Goal: Task Accomplishment & Management: Complete application form

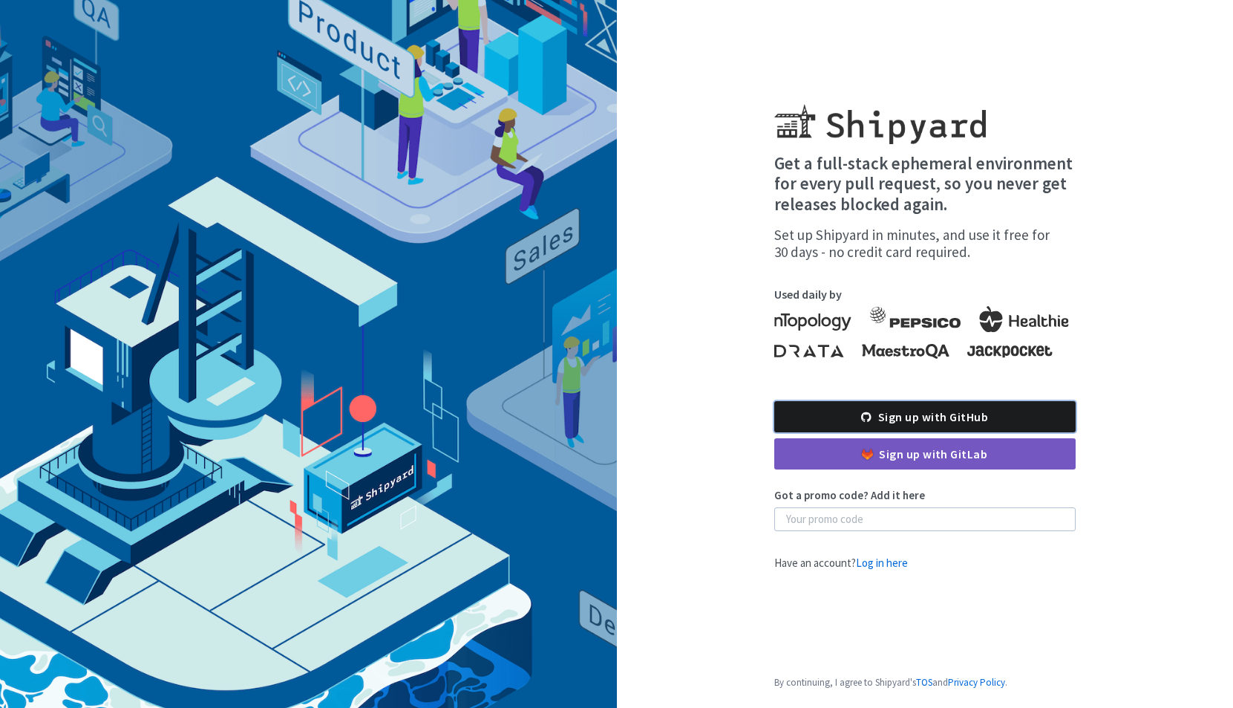
click at [950, 416] on link "Sign up with GitHub" at bounding box center [924, 416] width 301 height 31
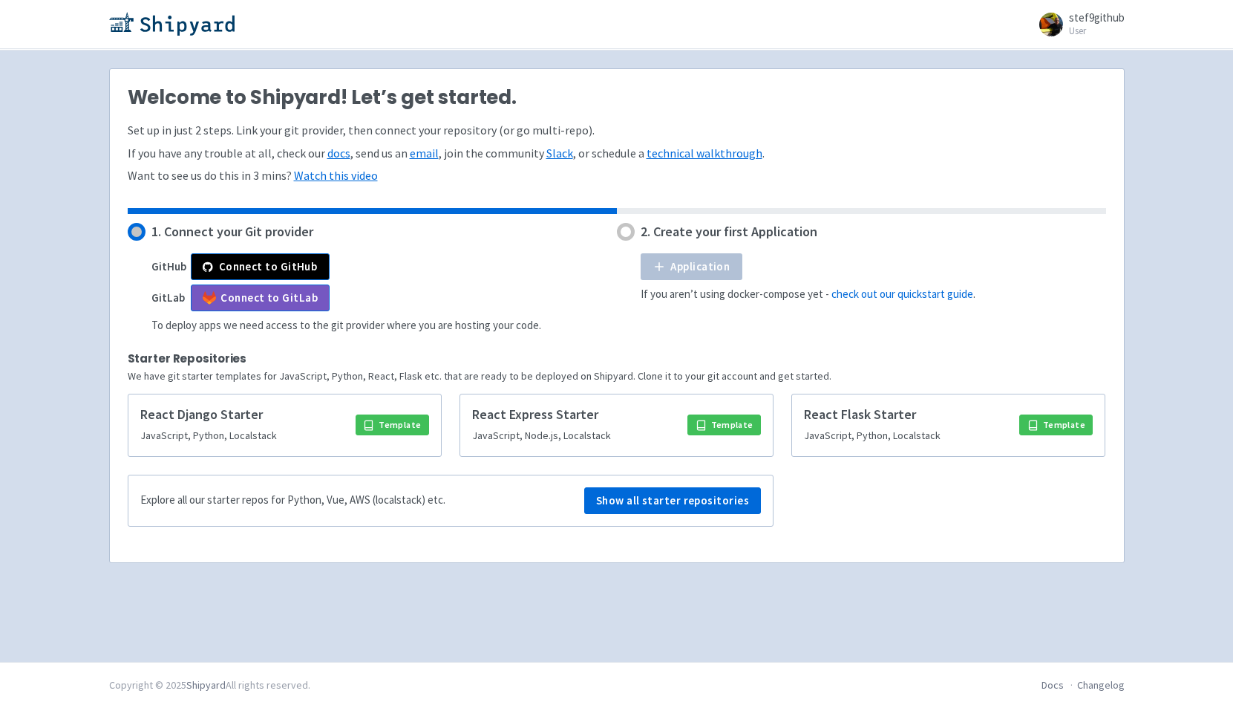
click at [288, 229] on h4 "1. Connect your Git provider" at bounding box center [232, 231] width 162 height 15
click at [266, 257] on button "Connect to GitHub" at bounding box center [260, 266] width 139 height 27
click at [271, 258] on button "Connect to GitHub" at bounding box center [260, 266] width 139 height 27
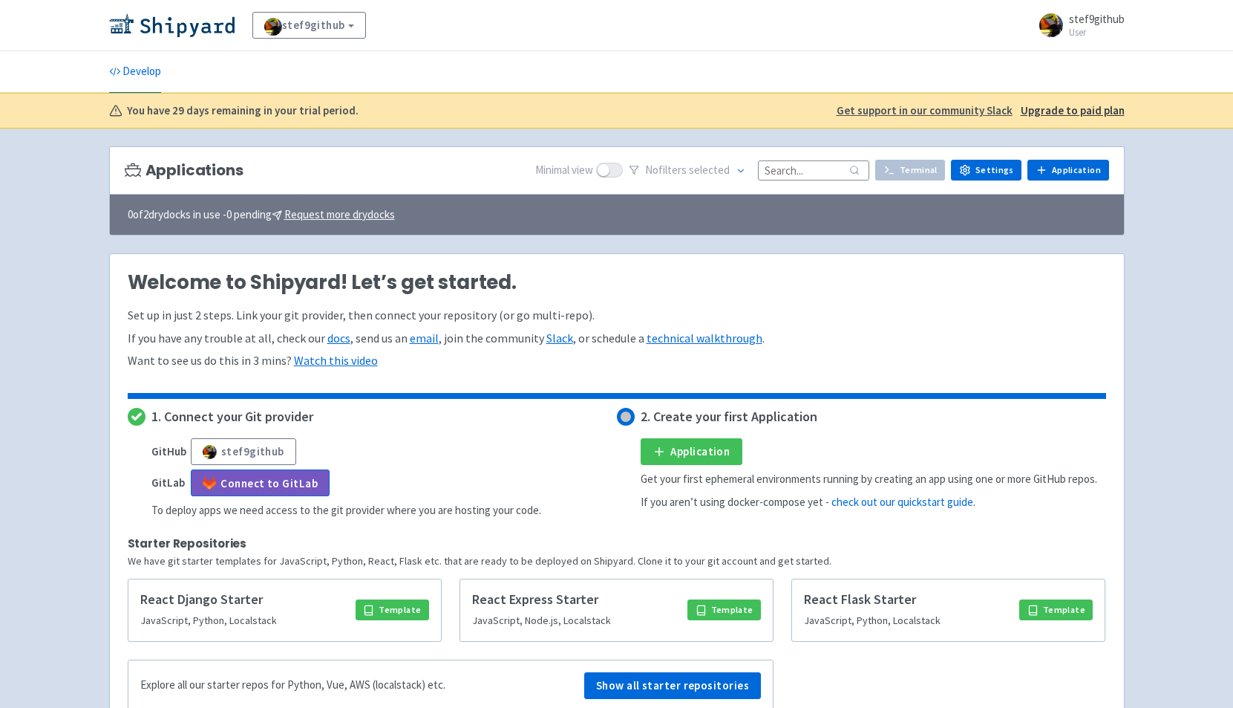
scroll to position [122, 0]
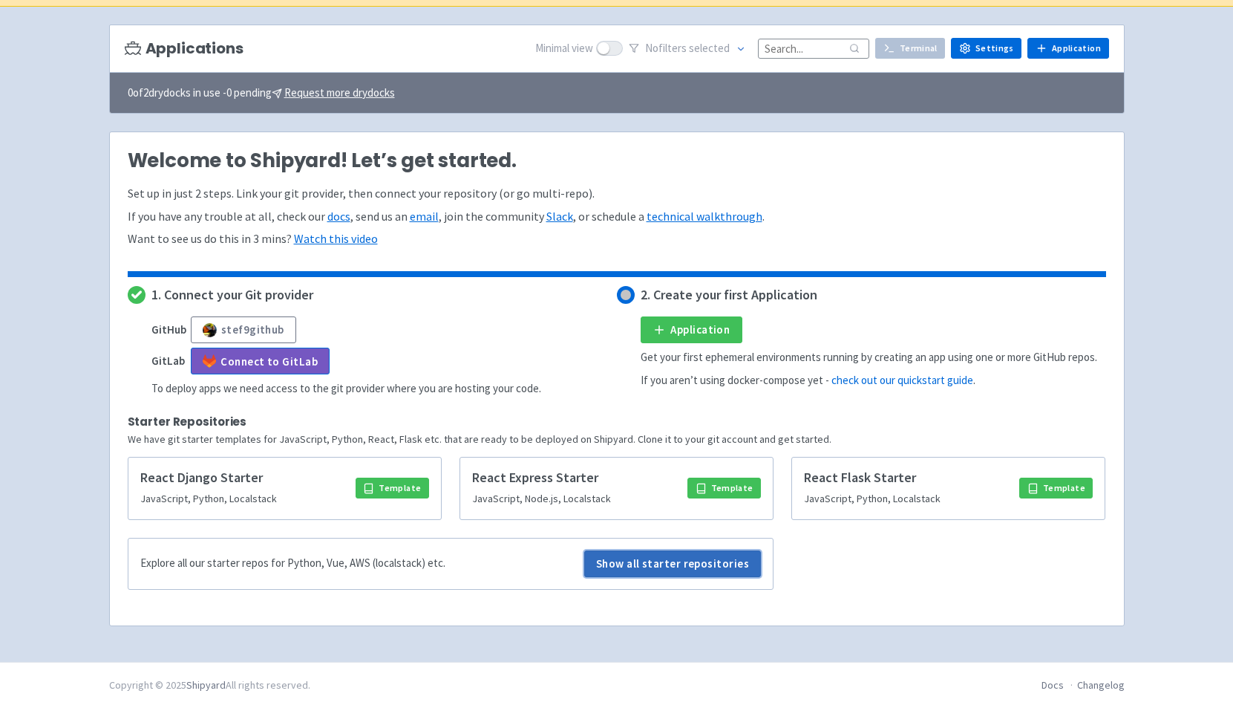
click at [696, 572] on link "Show all starter repositories" at bounding box center [672, 563] width 177 height 27
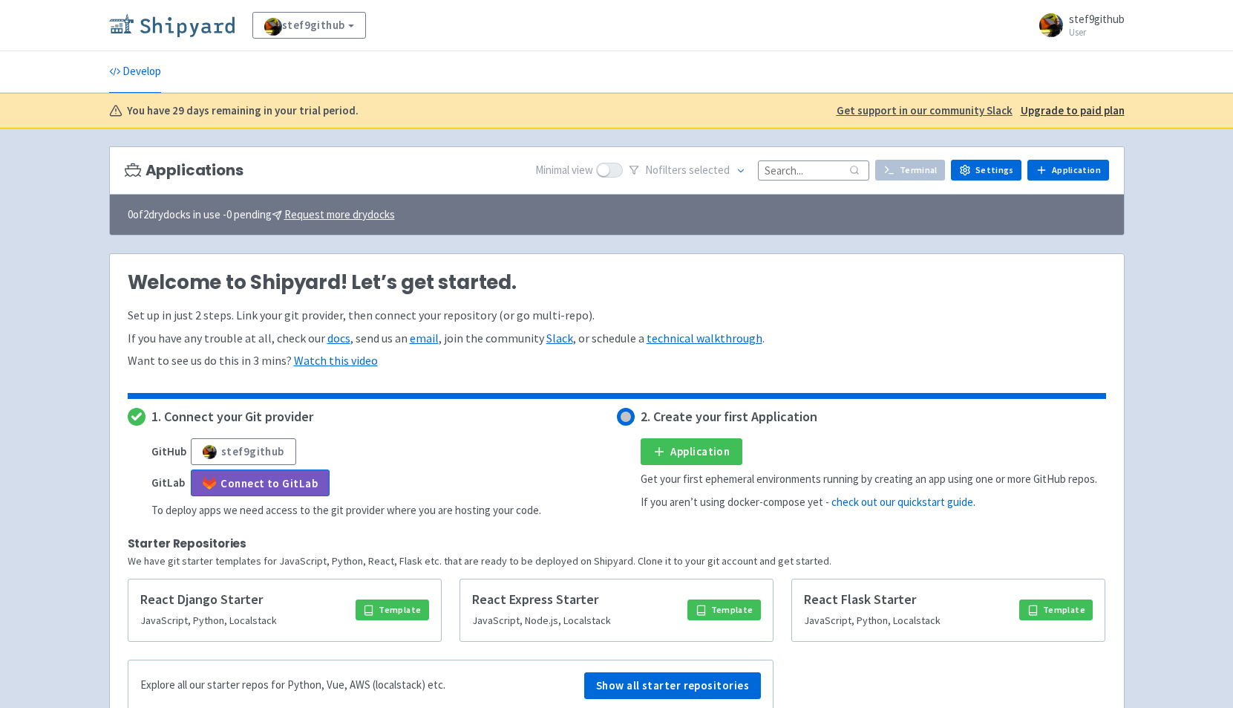
click at [166, 25] on img at bounding box center [171, 25] width 125 height 24
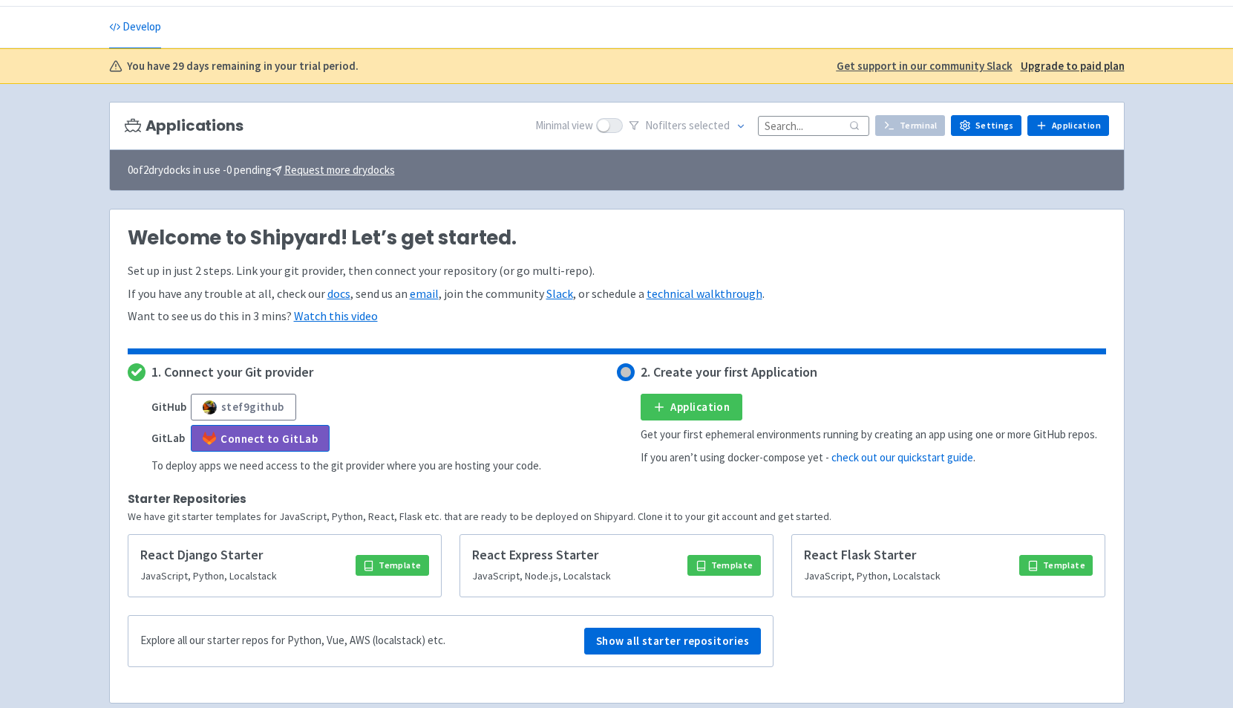
scroll to position [122, 0]
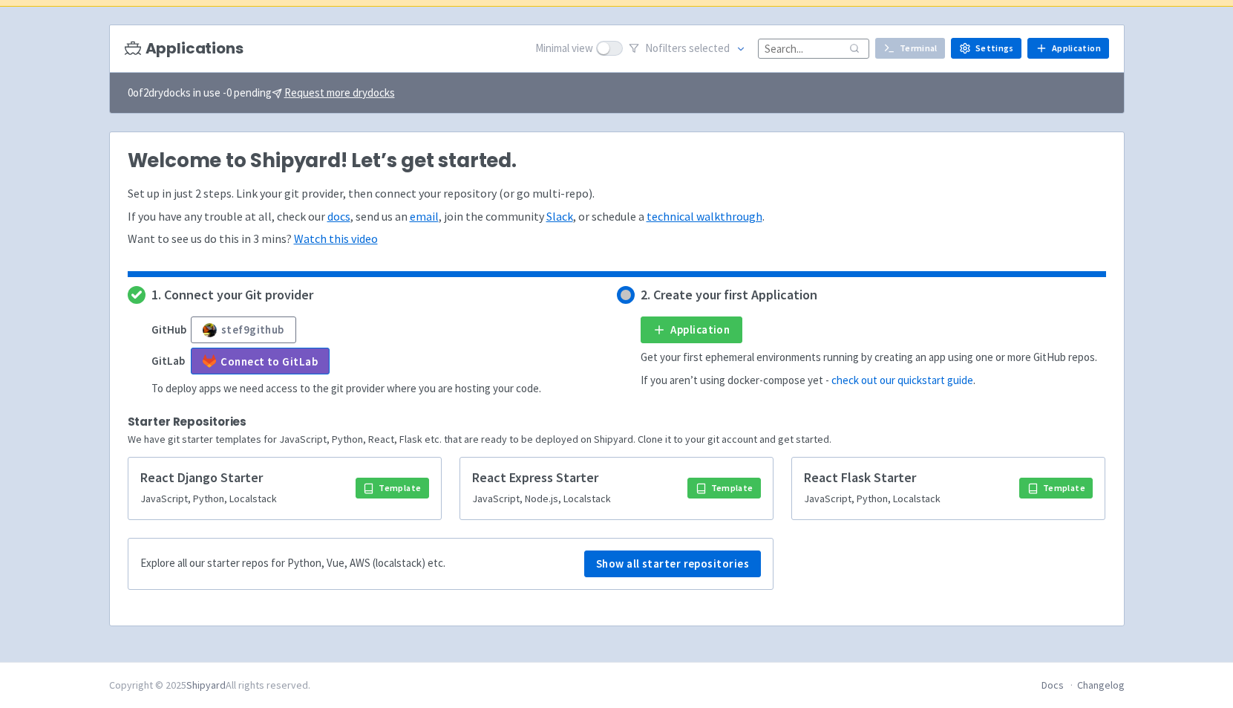
click at [881, 485] on h5 "React Flask Starter" at bounding box center [907, 477] width 206 height 17
click at [696, 326] on link "Application" at bounding box center [692, 329] width 102 height 27
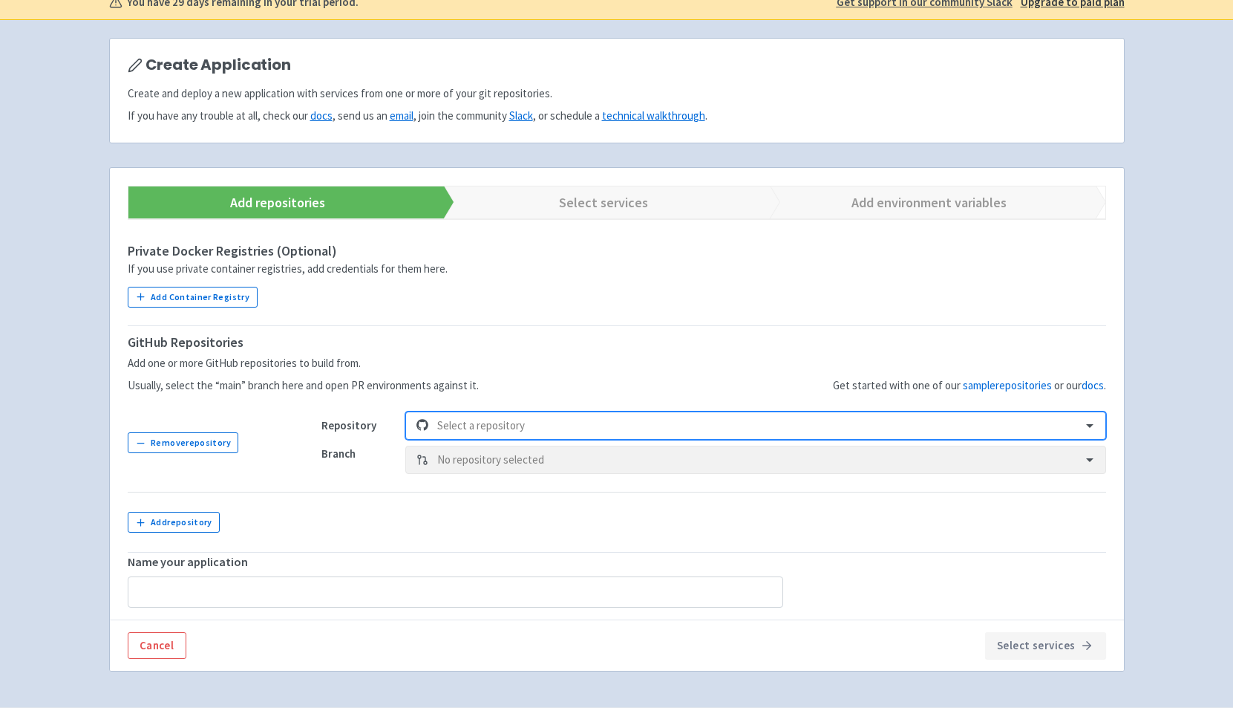
scroll to position [154, 0]
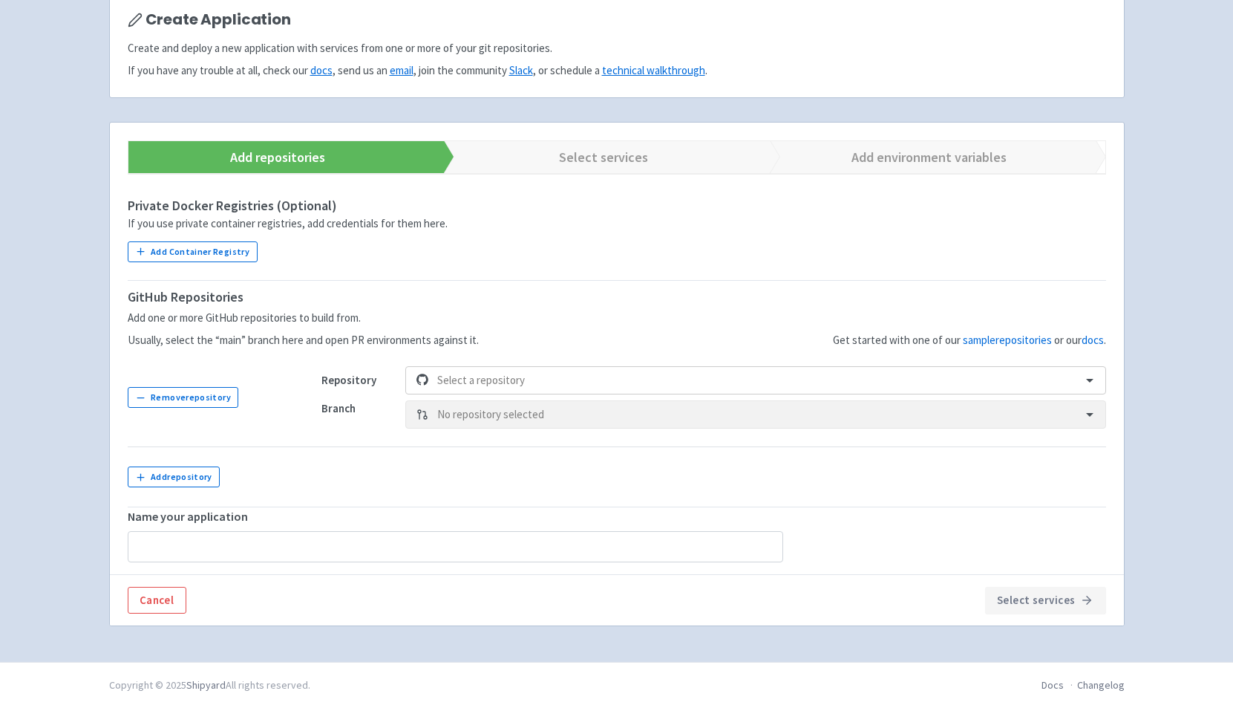
click at [1108, 380] on form "Add repositories Select services Add environment variables Private Docker Regis…" at bounding box center [617, 348] width 1014 height 451
click at [1091, 380] on icon at bounding box center [1089, 381] width 7 height 4
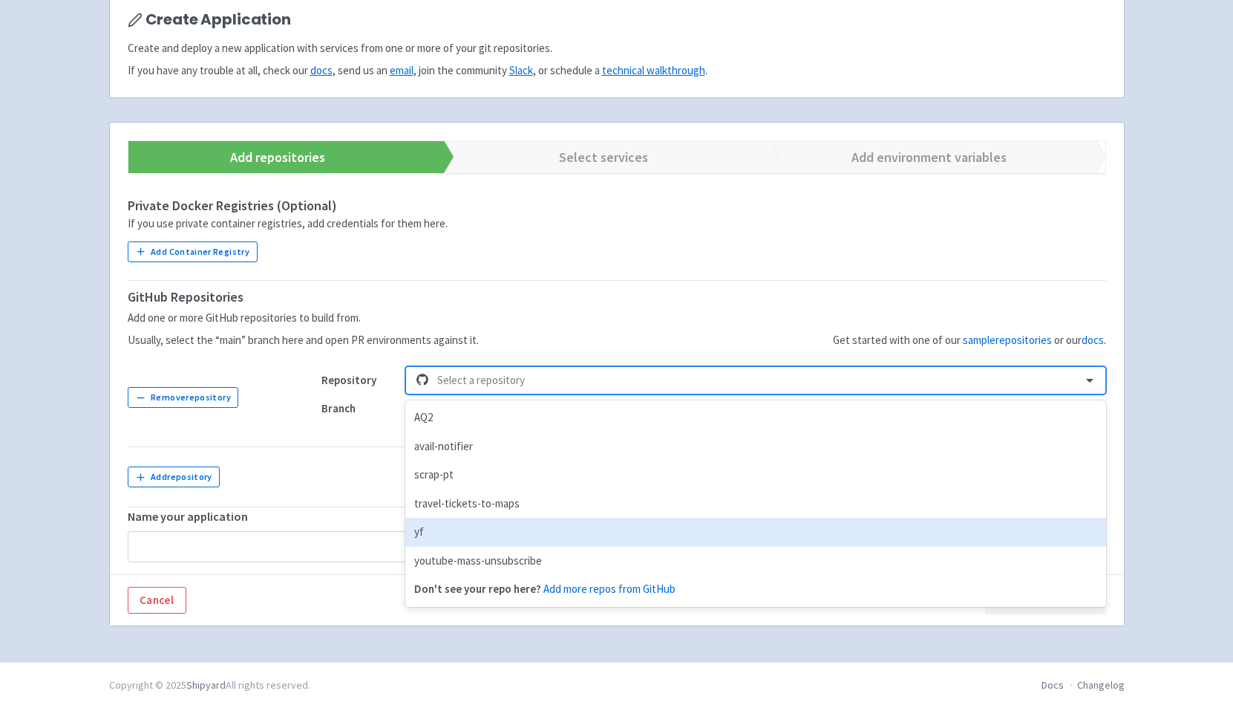
click at [476, 531] on div "yf" at bounding box center [755, 532] width 700 height 29
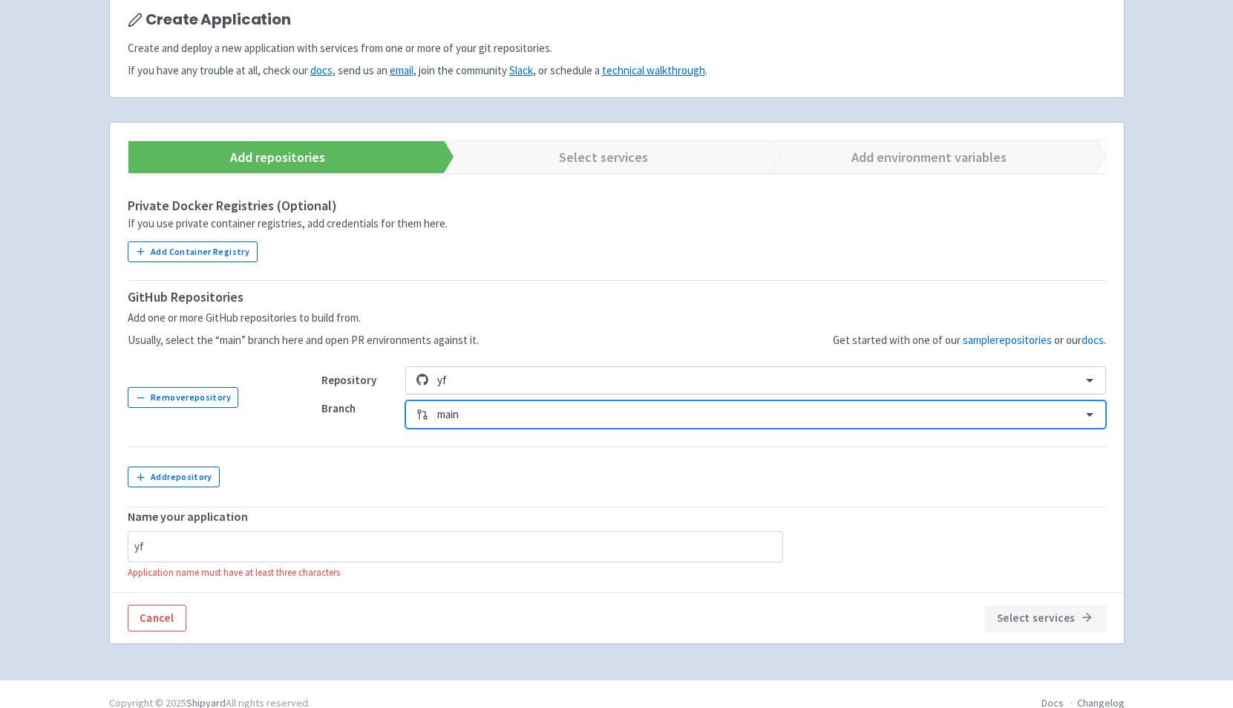
click at [547, 450] on td at bounding box center [705, 476] width 803 height 59
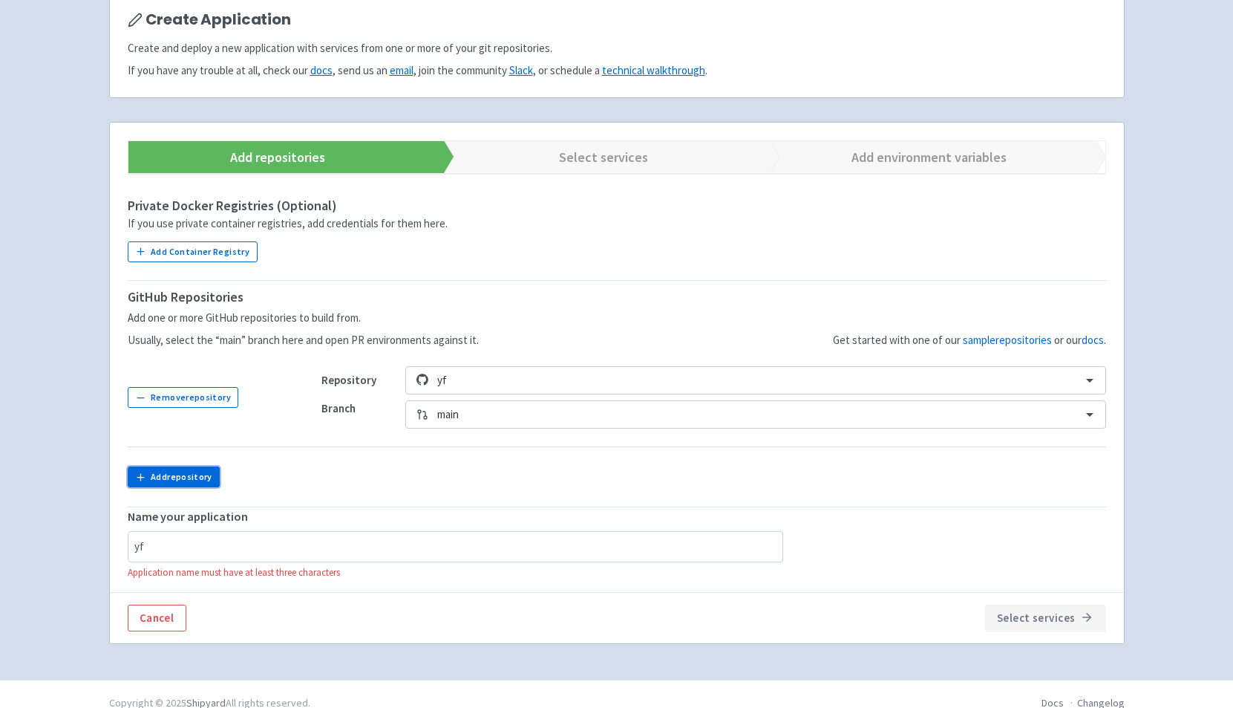
click at [183, 475] on button "Add repository" at bounding box center [174, 476] width 93 height 21
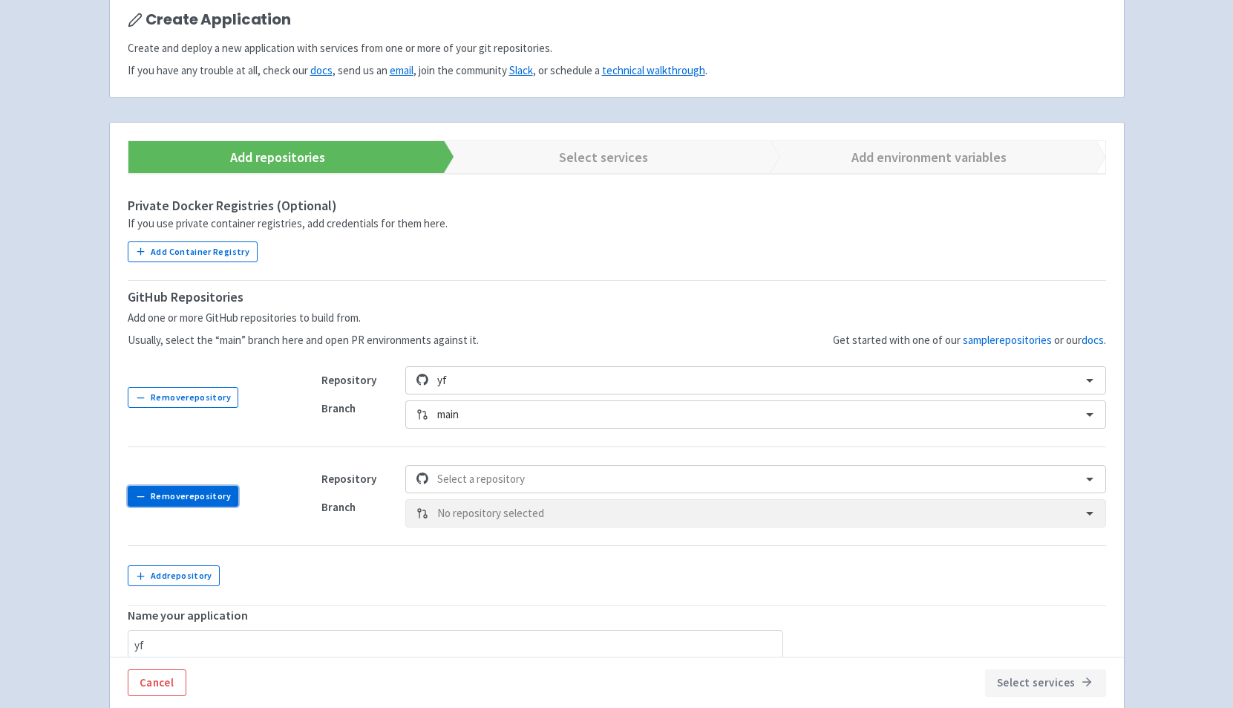
click at [180, 493] on button "Remove repository" at bounding box center [183, 496] width 111 height 21
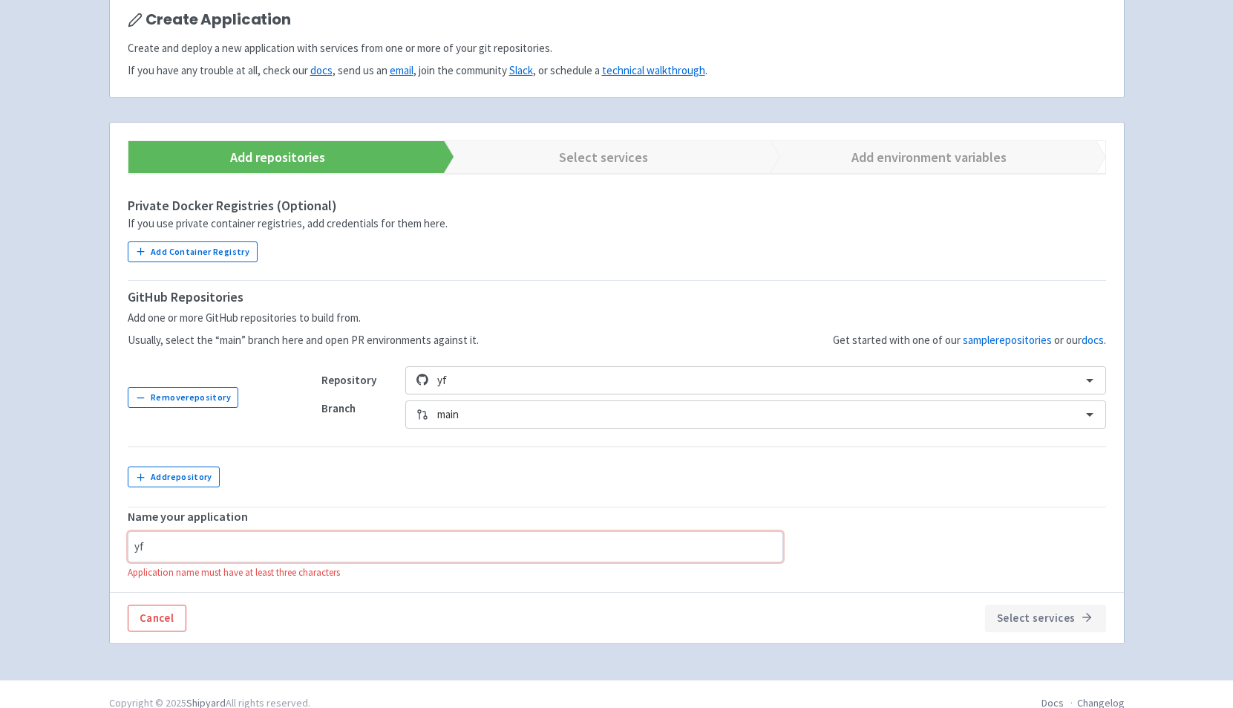
click at [229, 548] on input "yf" at bounding box center [456, 546] width 656 height 31
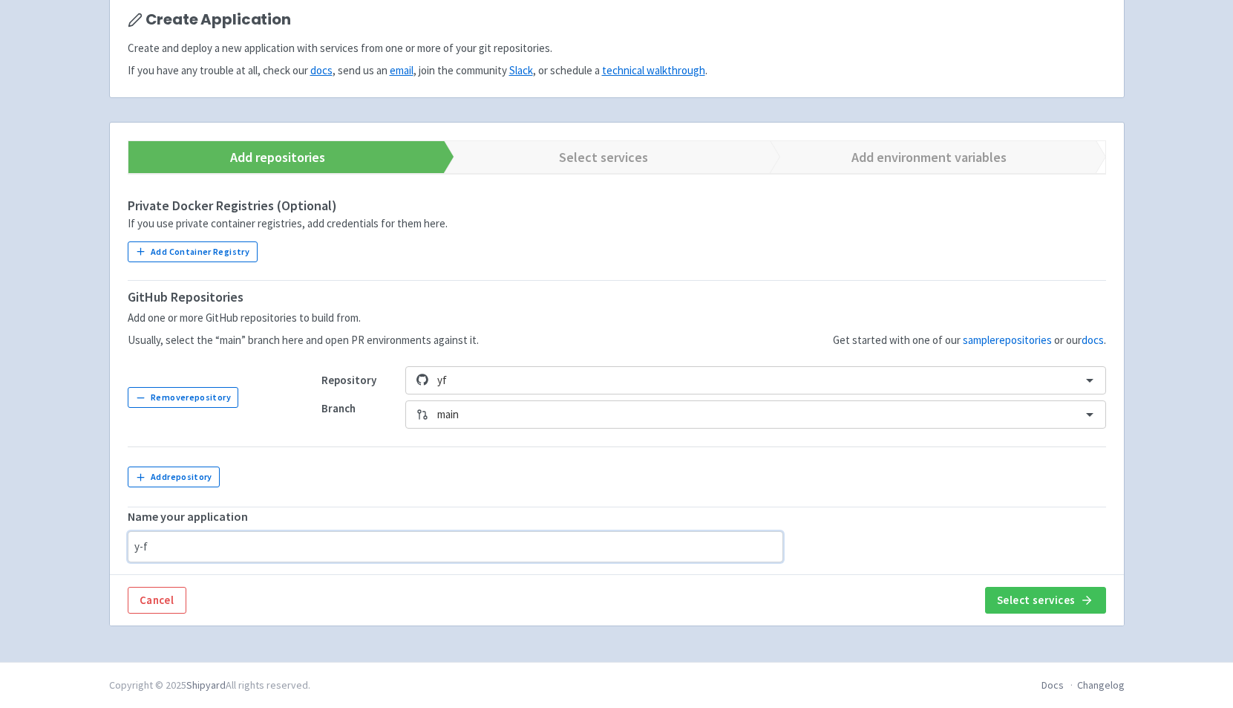
type input "y-f"
click at [401, 600] on div "Cancel Select services" at bounding box center [617, 600] width 979 height 27
click at [1052, 600] on button "Select services" at bounding box center [1045, 600] width 121 height 27
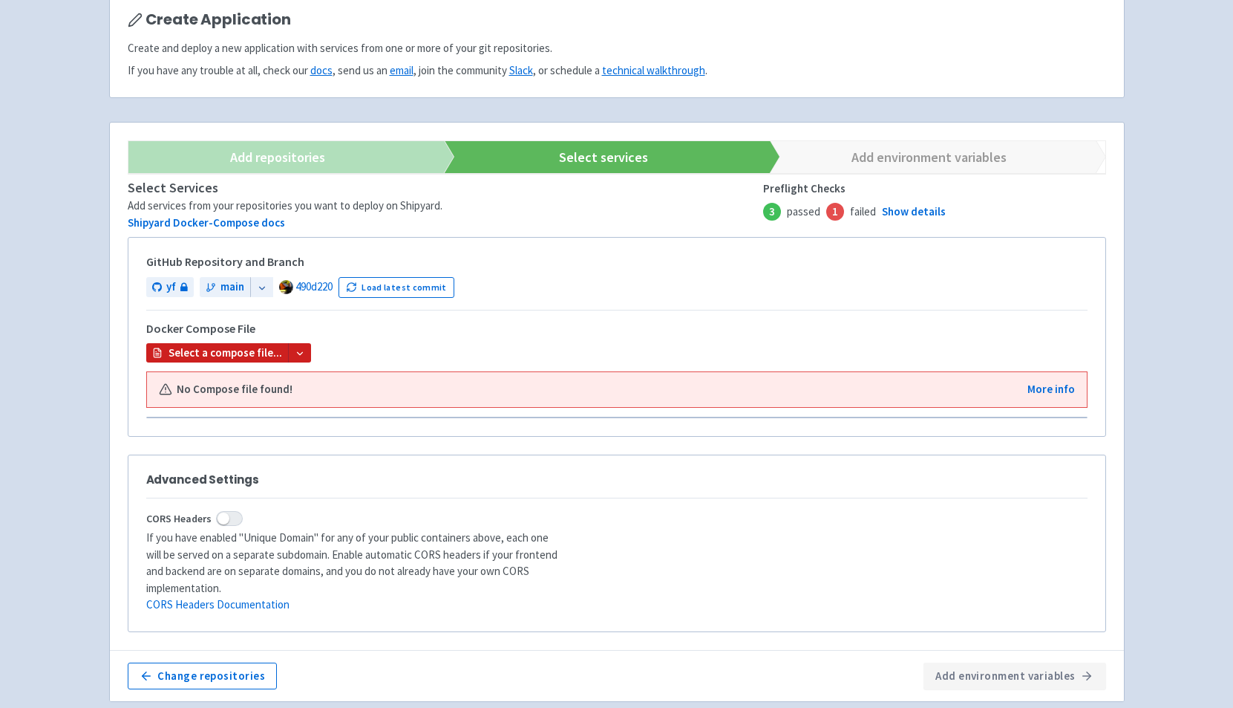
click at [333, 396] on div "No Compose file found!" at bounding box center [586, 389] width 854 height 17
click at [296, 354] on icon at bounding box center [300, 353] width 10 height 10
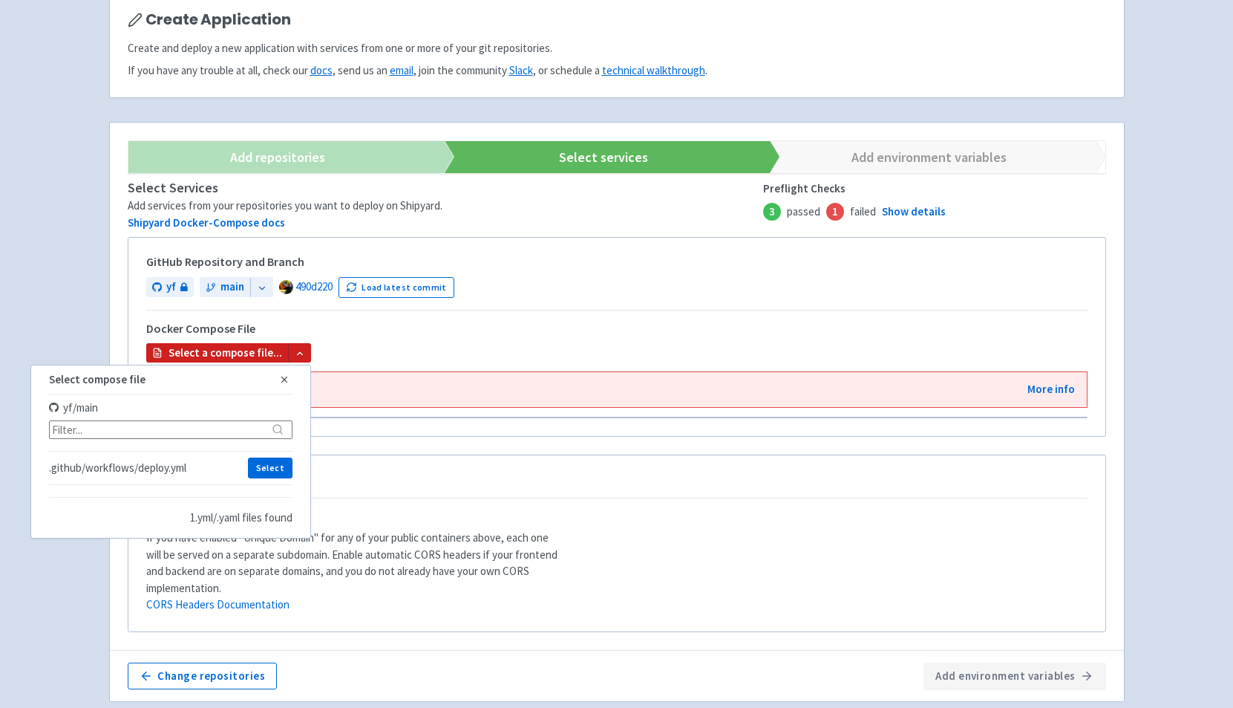
click at [84, 405] on span "yf / main" at bounding box center [73, 407] width 49 height 14
click at [573, 312] on div "GitHub Repository and Branch yf main 490d220 Load latest commit Docker Compose …" at bounding box center [616, 308] width 941 height 107
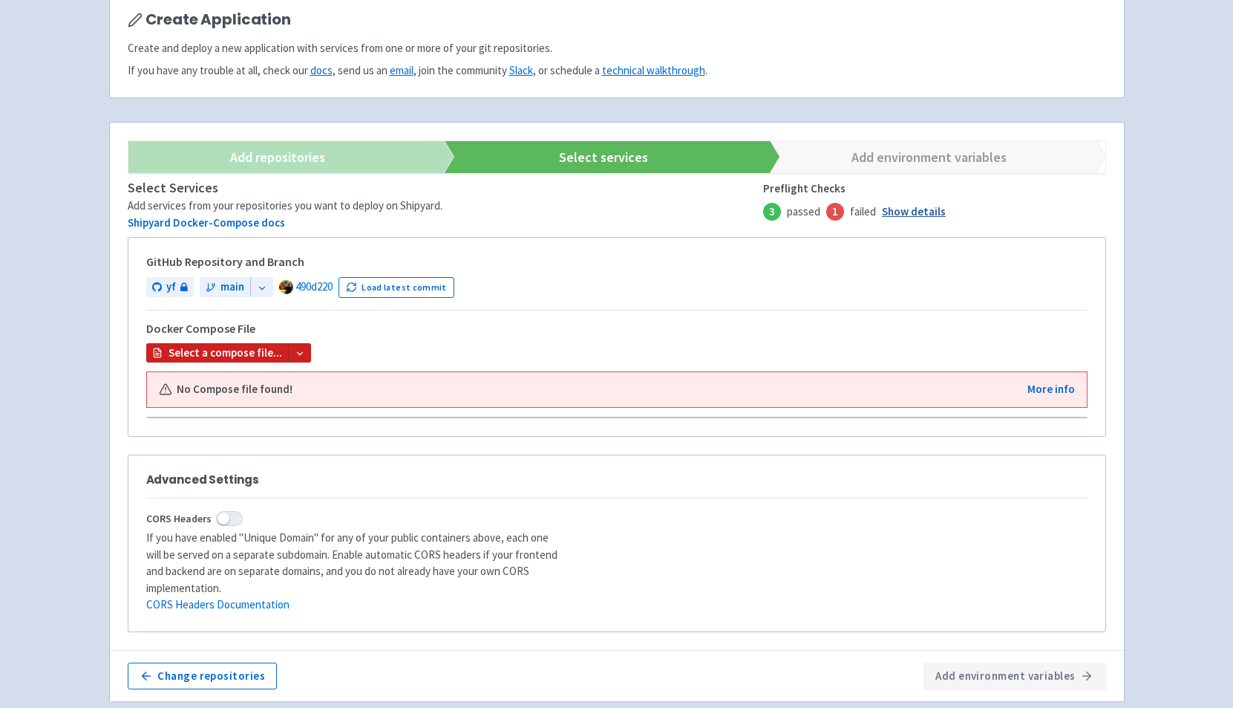
click at [907, 212] on link "Show details" at bounding box center [914, 211] width 64 height 17
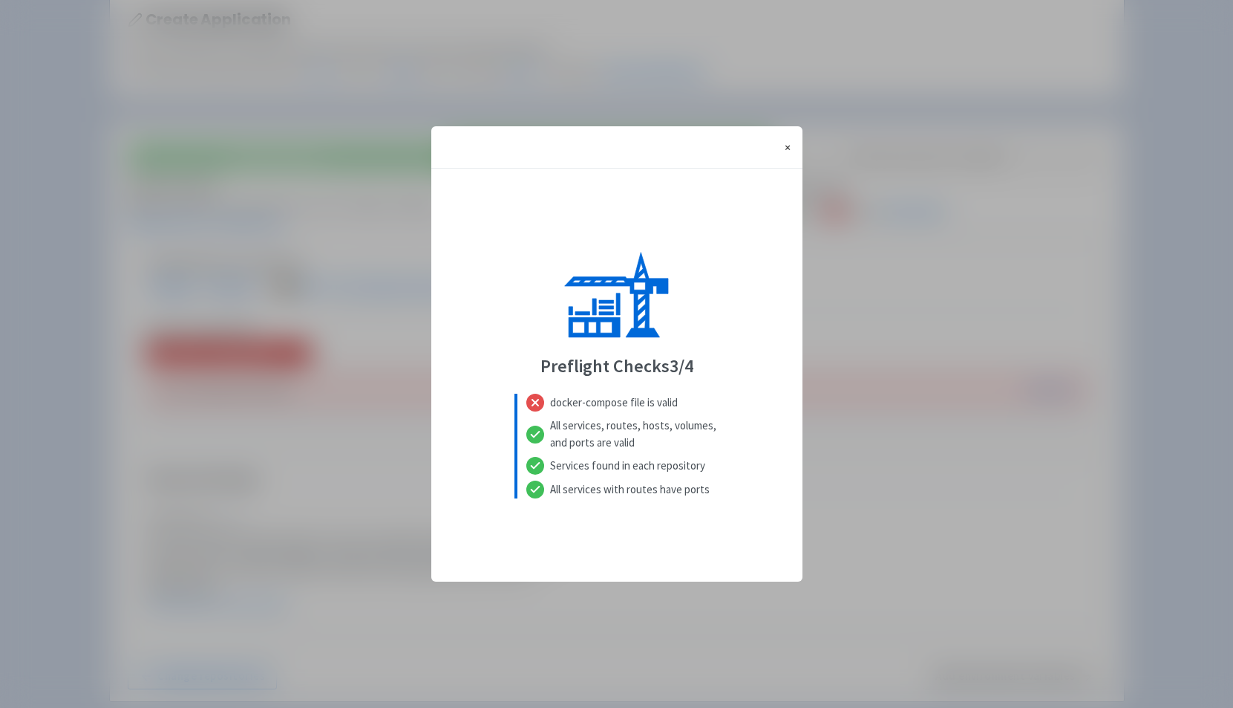
click at [792, 142] on button "× Close" at bounding box center [788, 147] width 30 height 42
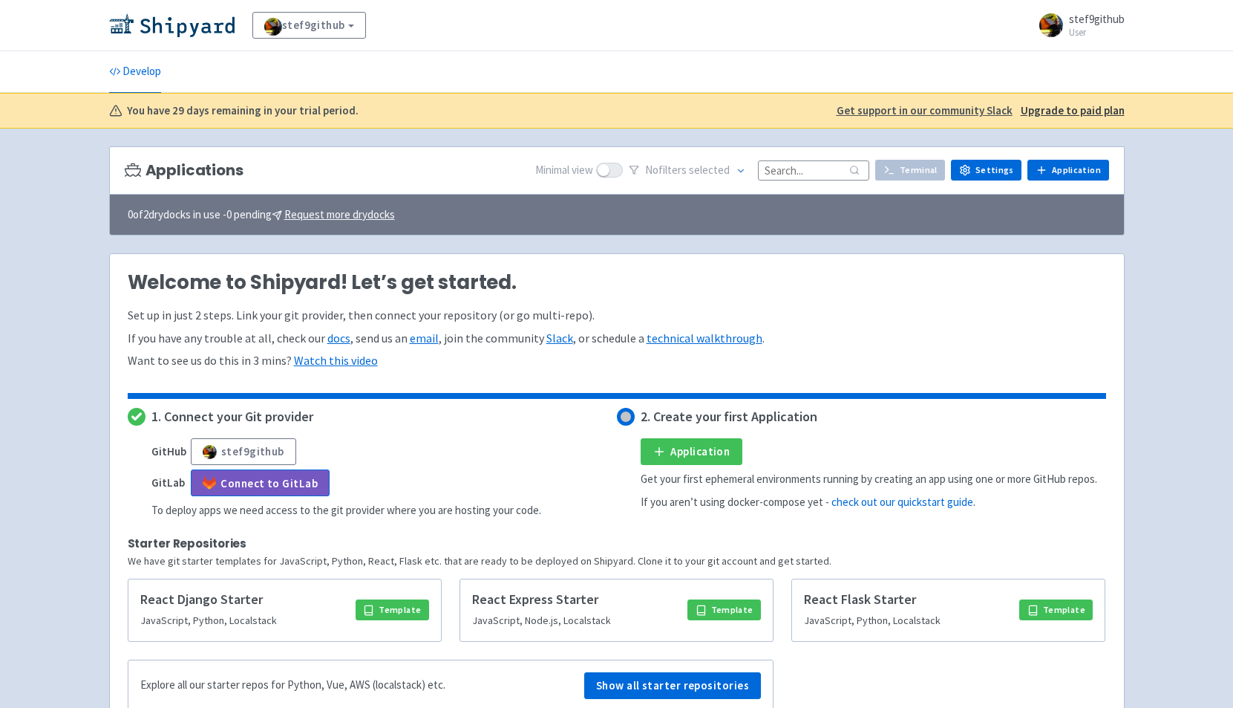
scroll to position [122, 0]
